Goal: Check status: Check status

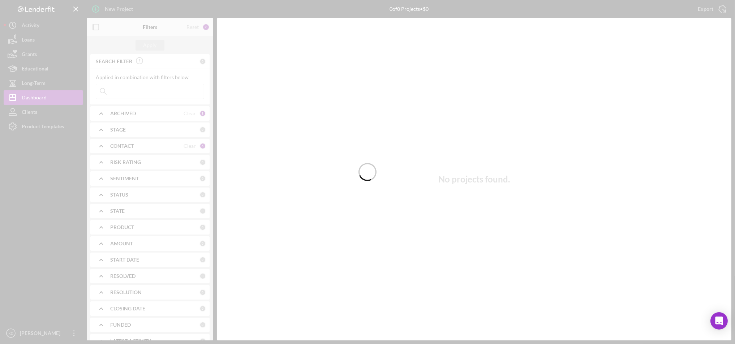
click at [334, 326] on div at bounding box center [367, 172] width 735 height 344
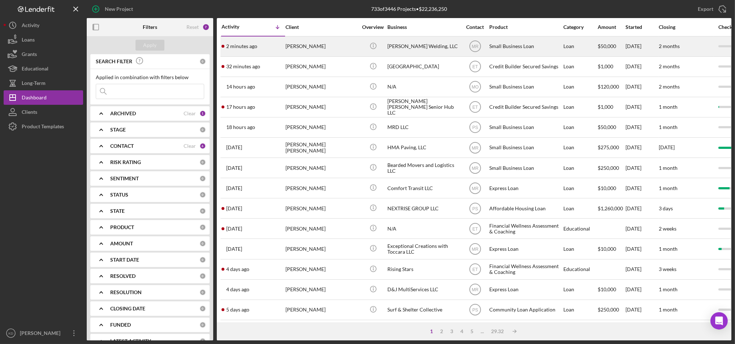
click at [413, 50] on div "[PERSON_NAME] Welding, LLC" at bounding box center [424, 46] width 72 height 19
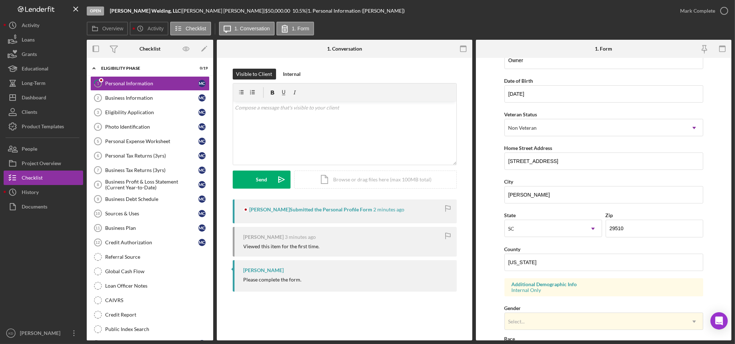
scroll to position [53, 0]
click at [36, 103] on div "Dashboard" at bounding box center [34, 98] width 25 height 16
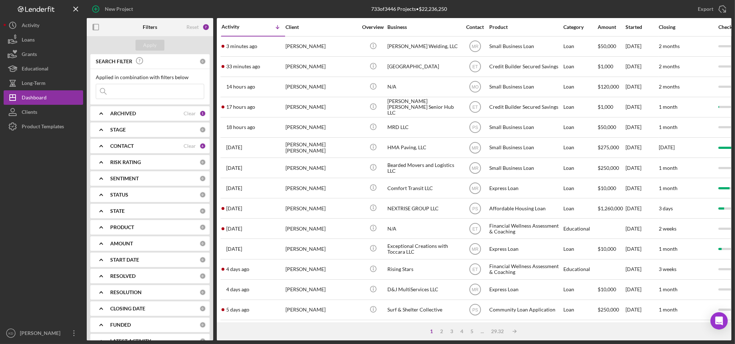
click at [297, 338] on div "1 2 3 4 5 ... 29.32 Icon/Table Sort Arrow" at bounding box center [474, 332] width 515 height 18
click at [635, 8] on div "Export Icon/Export" at bounding box center [624, 9] width 215 height 18
click at [97, 29] on icon "button" at bounding box center [96, 27] width 16 height 16
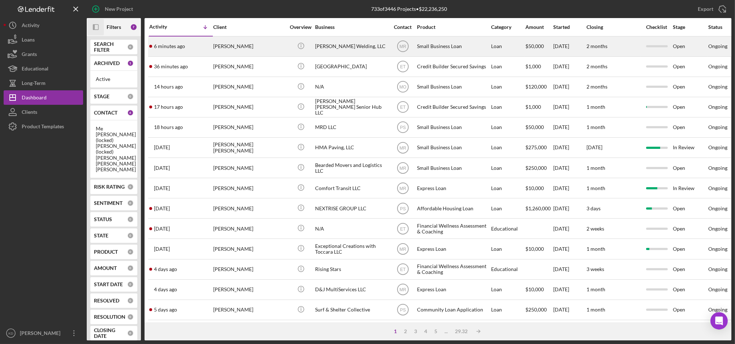
click at [336, 44] on div "[PERSON_NAME] Welding, LLC" at bounding box center [351, 46] width 72 height 19
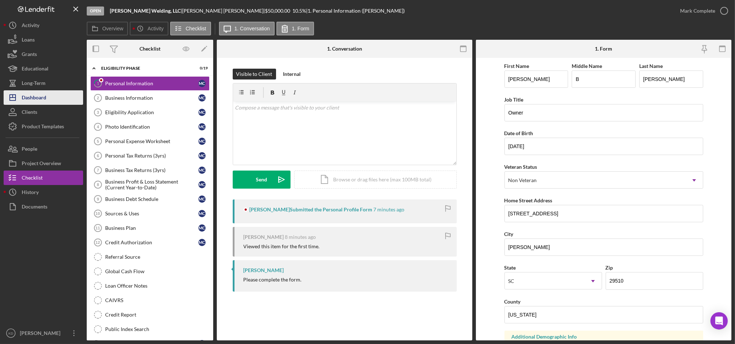
click at [55, 98] on button "Icon/Dashboard Dashboard" at bounding box center [44, 97] width 80 height 14
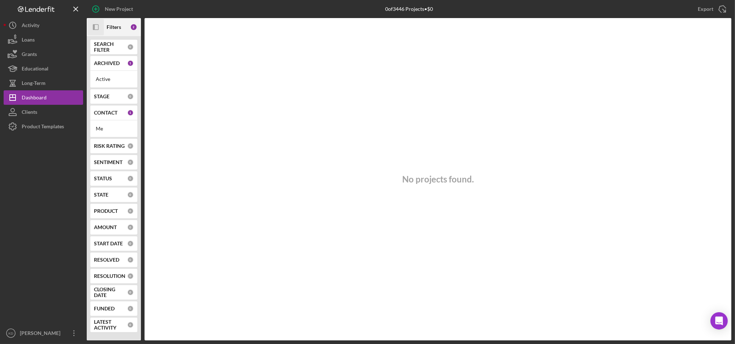
click at [98, 28] on rect "button" at bounding box center [95, 27] width 5 height 5
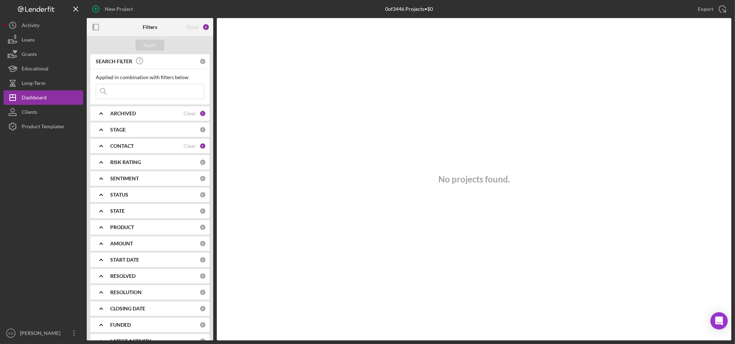
click at [131, 144] on b "CONTACT" at bounding box center [122, 146] width 24 height 6
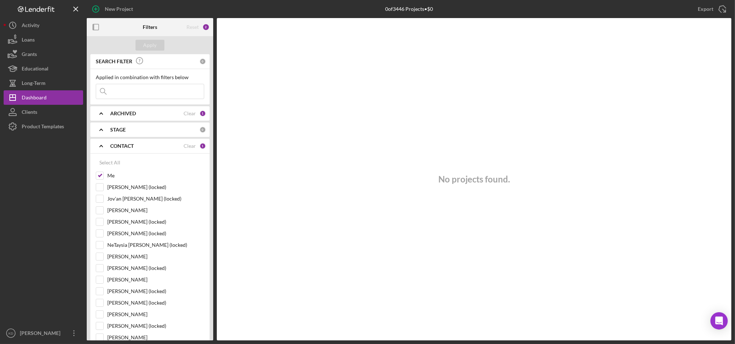
click at [131, 144] on b "CONTACT" at bounding box center [122, 146] width 24 height 6
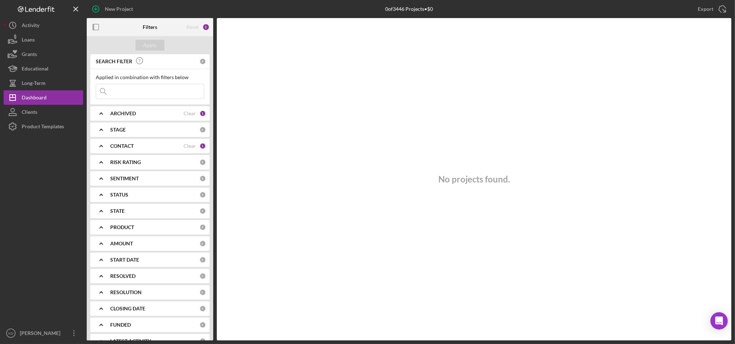
click at [127, 145] on b "CONTACT" at bounding box center [122, 146] width 24 height 6
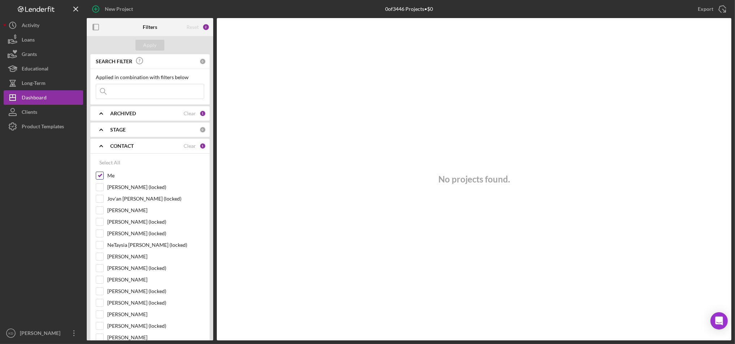
click at [101, 175] on input "Me" at bounding box center [99, 175] width 7 height 7
checkbox input "false"
click at [152, 47] on div "Apply" at bounding box center [150, 45] width 13 height 11
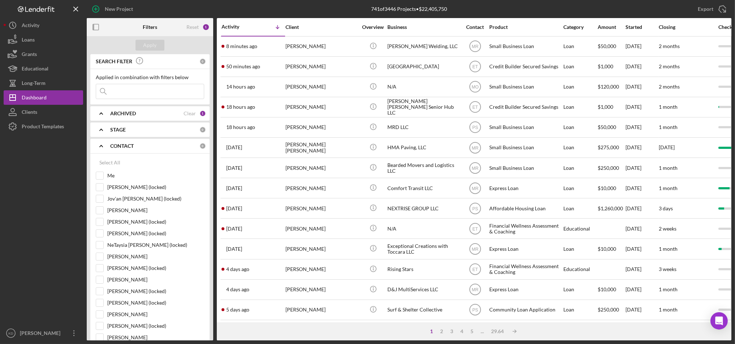
click at [144, 148] on div "CONTACT" at bounding box center [154, 146] width 89 height 6
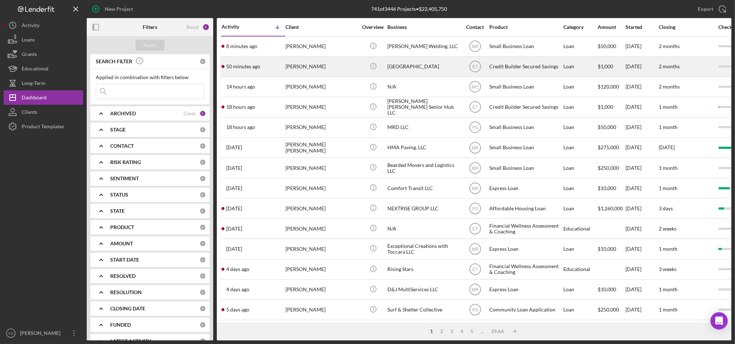
click at [404, 65] on div "[GEOGRAPHIC_DATA]" at bounding box center [424, 66] width 72 height 19
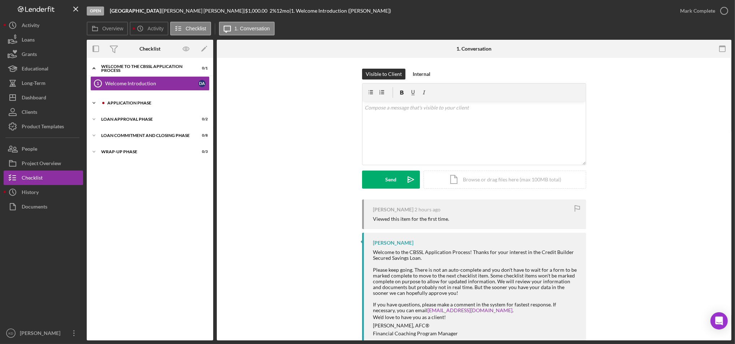
click at [159, 106] on div "Icon/Expander Application Phase 0 / 13" at bounding box center [150, 103] width 127 height 14
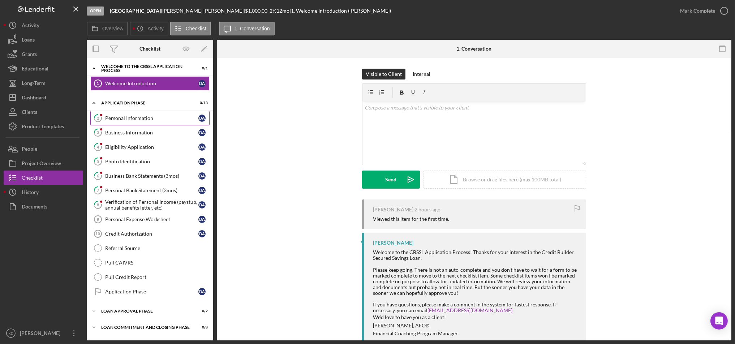
click at [157, 122] on link "2 Personal Information D A" at bounding box center [149, 118] width 119 height 14
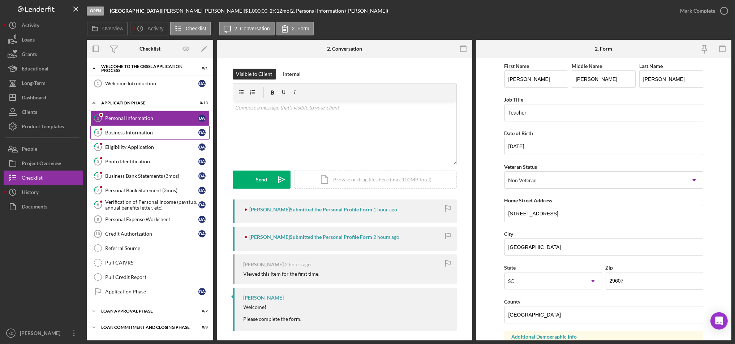
click at [155, 135] on div "Business Information" at bounding box center [151, 133] width 93 height 6
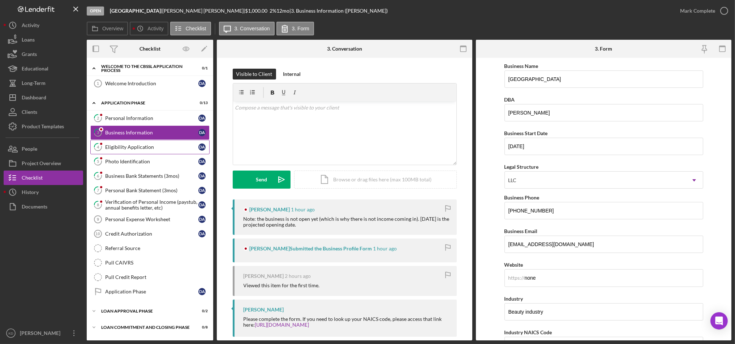
click at [156, 146] on div "Eligibility Application" at bounding box center [151, 147] width 93 height 6
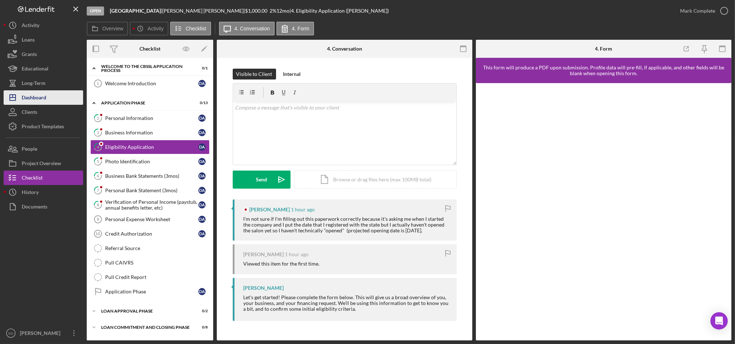
click at [52, 95] on button "Icon/Dashboard Dashboard" at bounding box center [44, 97] width 80 height 14
